Goal: Task Accomplishment & Management: Use online tool/utility

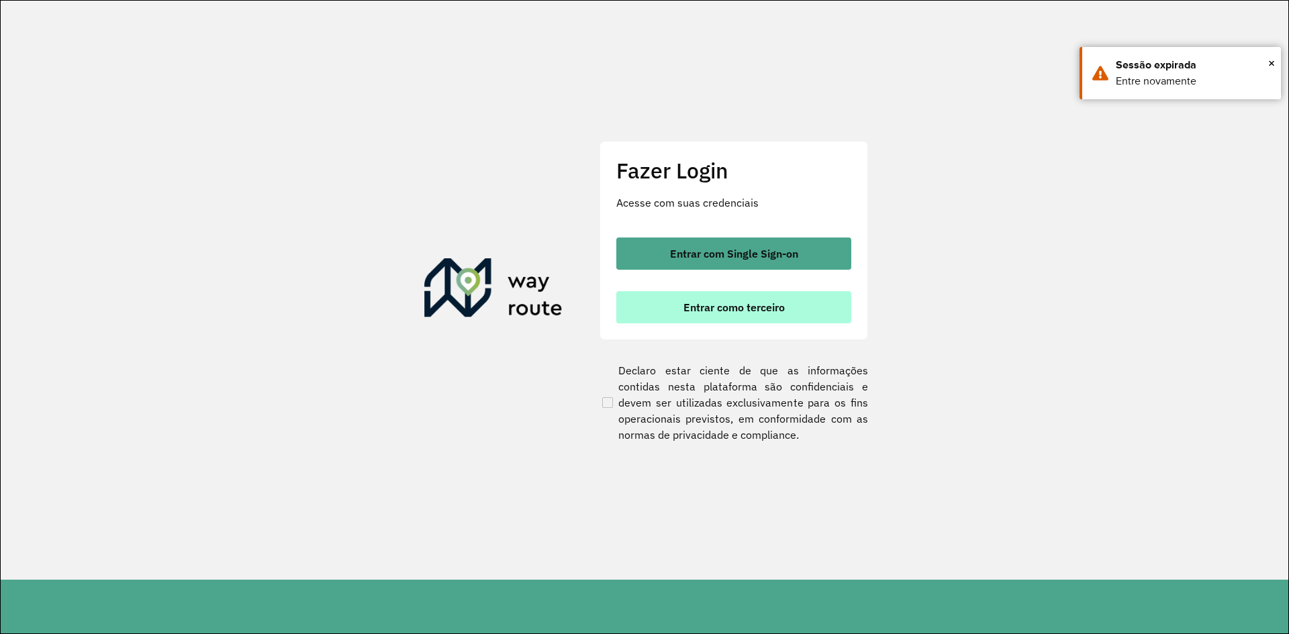
click at [749, 315] on button "Entrar como terceiro" at bounding box center [733, 307] width 235 height 32
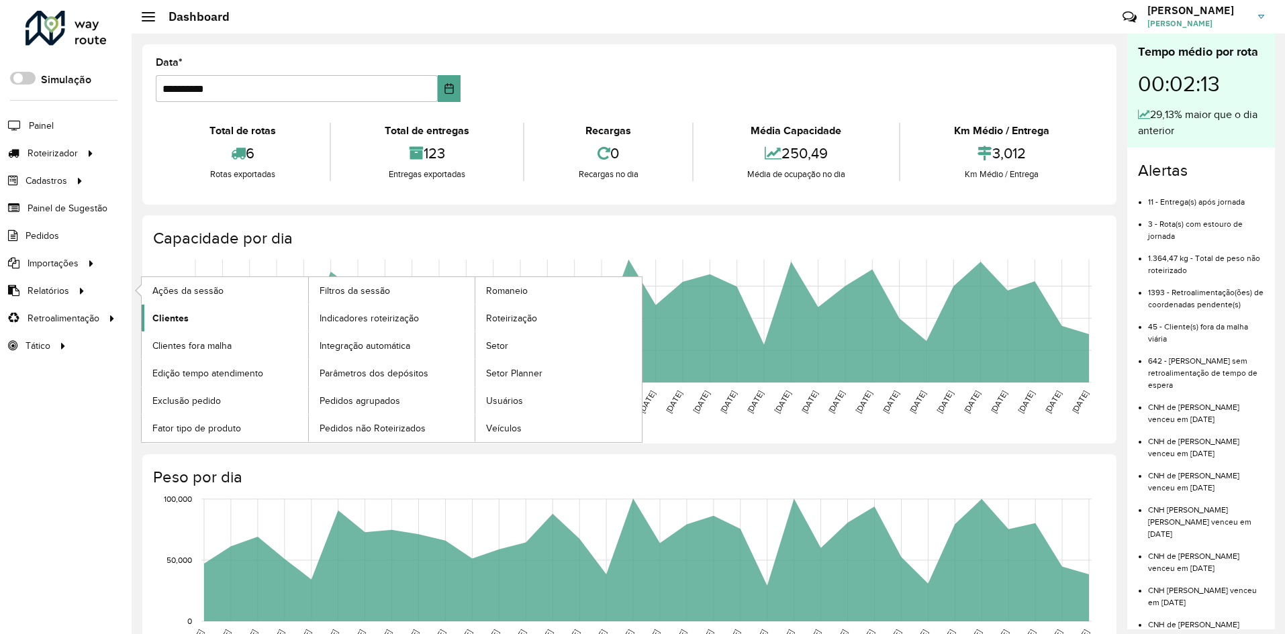
click at [179, 318] on span "Clientes" at bounding box center [170, 318] width 36 height 14
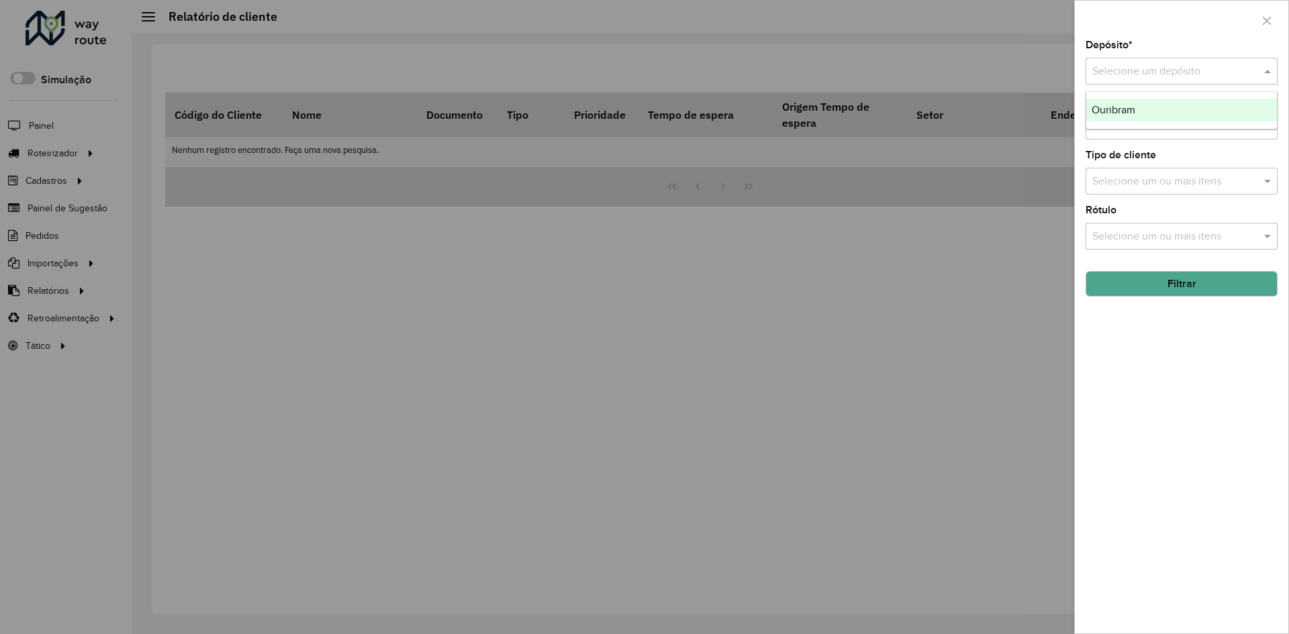
click at [1124, 72] on input "text" at bounding box center [1168, 72] width 152 height 16
click at [1128, 107] on span "Ouribram" at bounding box center [1113, 109] width 44 height 11
click at [1130, 180] on input "text" at bounding box center [1175, 182] width 172 height 16
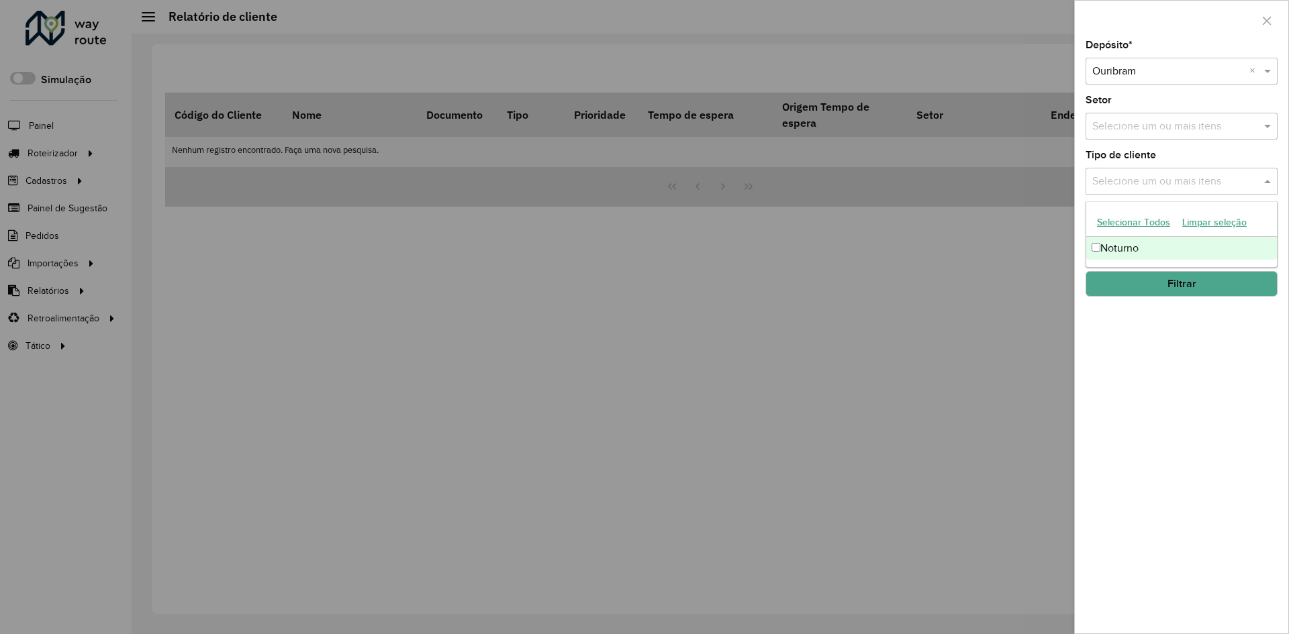
click at [1125, 254] on div "Noturno" at bounding box center [1181, 248] width 191 height 23
click at [1182, 285] on button "Filtrar" at bounding box center [1181, 284] width 192 height 26
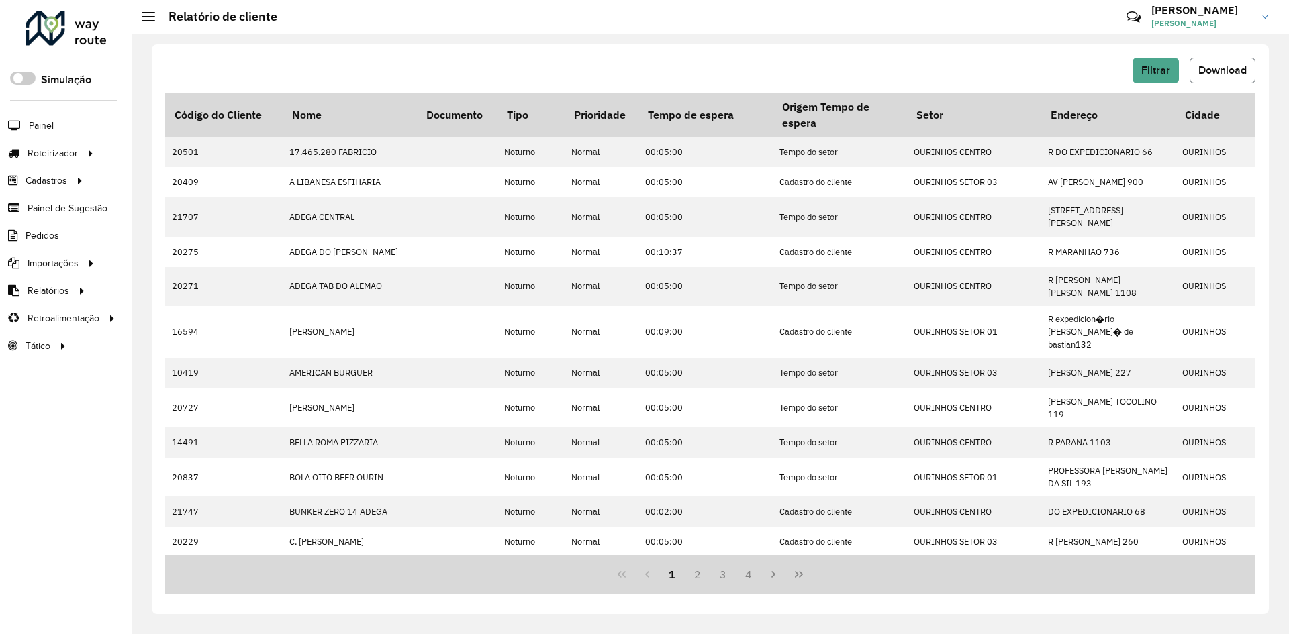
click at [1225, 74] on span "Download" at bounding box center [1222, 69] width 48 height 11
click at [1245, 17] on span "Flávio Martines Garcia" at bounding box center [1201, 23] width 101 height 12
click at [983, 70] on div "Filtrar Download" at bounding box center [710, 71] width 1090 height 26
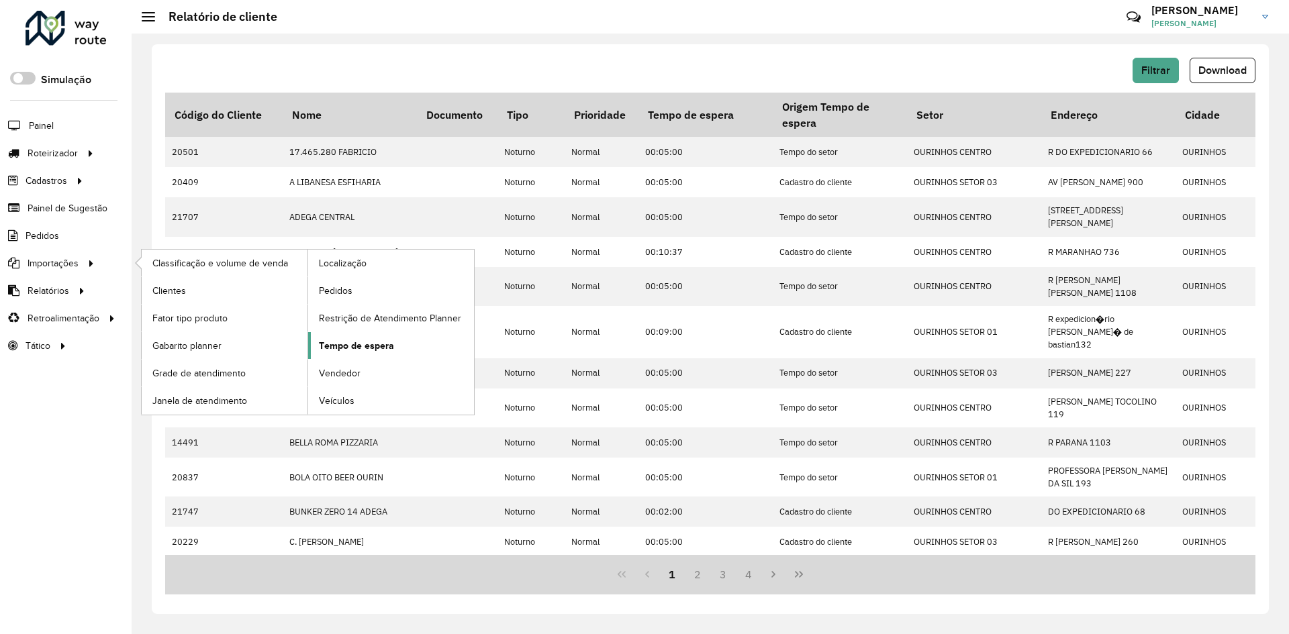
click at [348, 344] on span "Tempo de espera" at bounding box center [356, 346] width 75 height 14
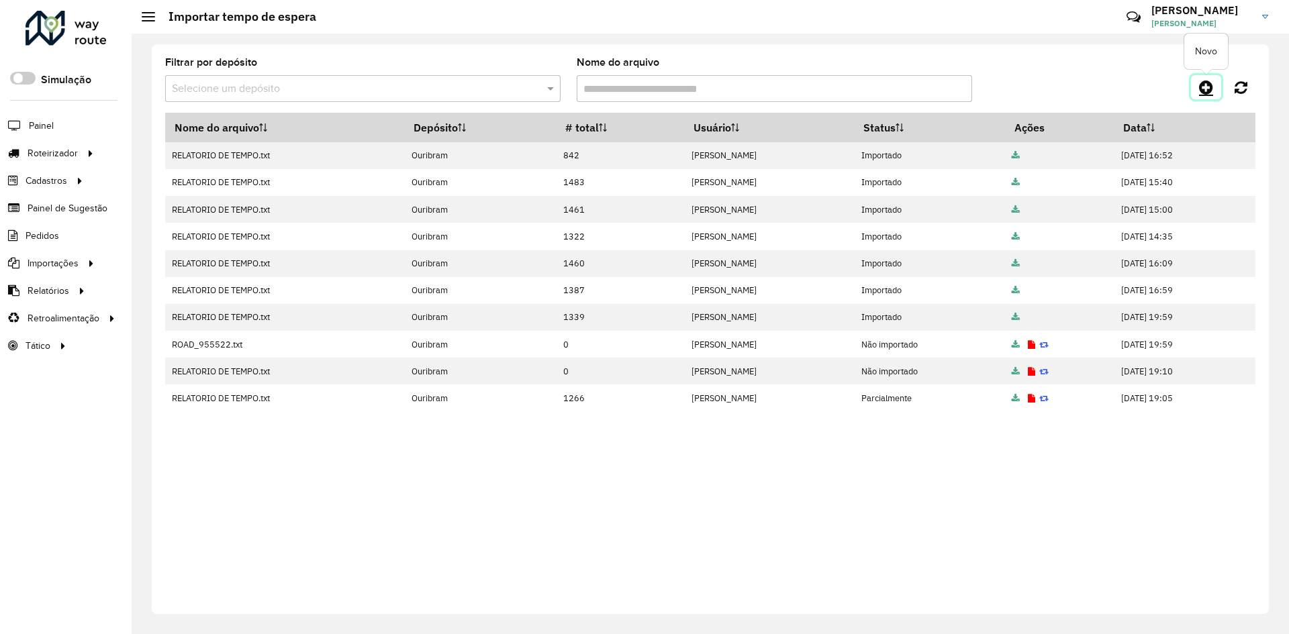
click at [1206, 86] on icon at bounding box center [1206, 87] width 14 height 16
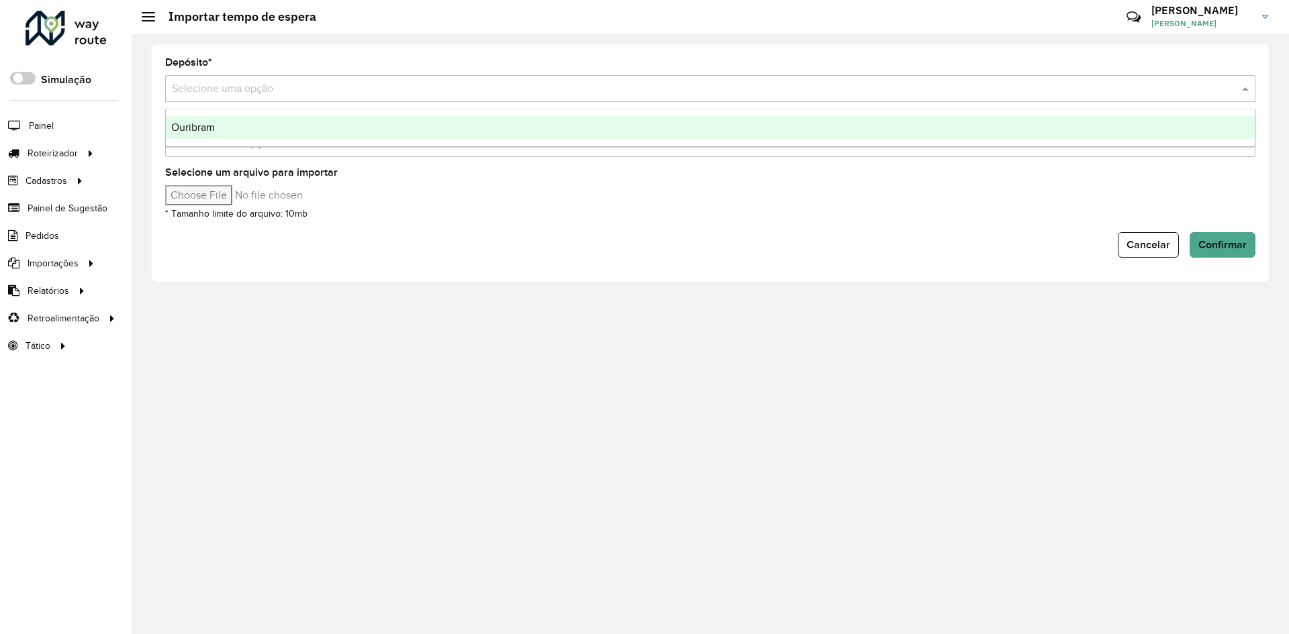
click at [205, 90] on input "text" at bounding box center [697, 89] width 1050 height 16
click at [209, 121] on span "Ouribram" at bounding box center [193, 126] width 44 height 11
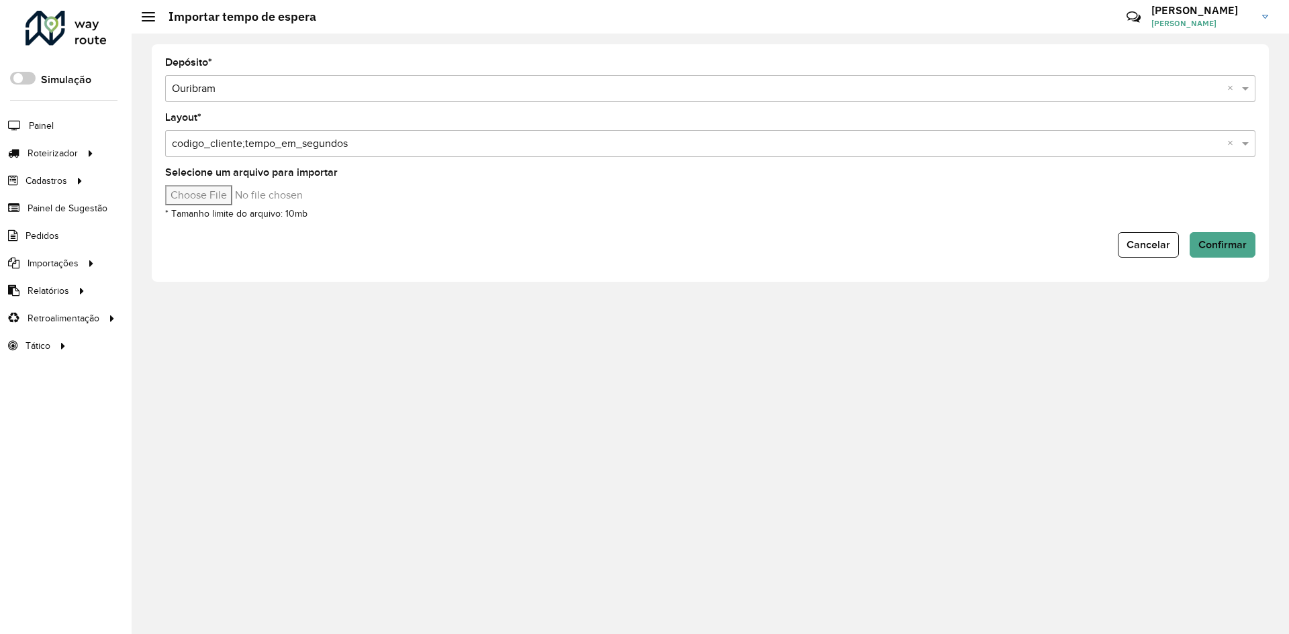
click at [219, 193] on input "Selecione um arquivo para importar" at bounding box center [279, 195] width 228 height 20
type input "**********"
click at [1207, 245] on span "Confirmar" at bounding box center [1222, 244] width 48 height 11
